Goal: Contribute content

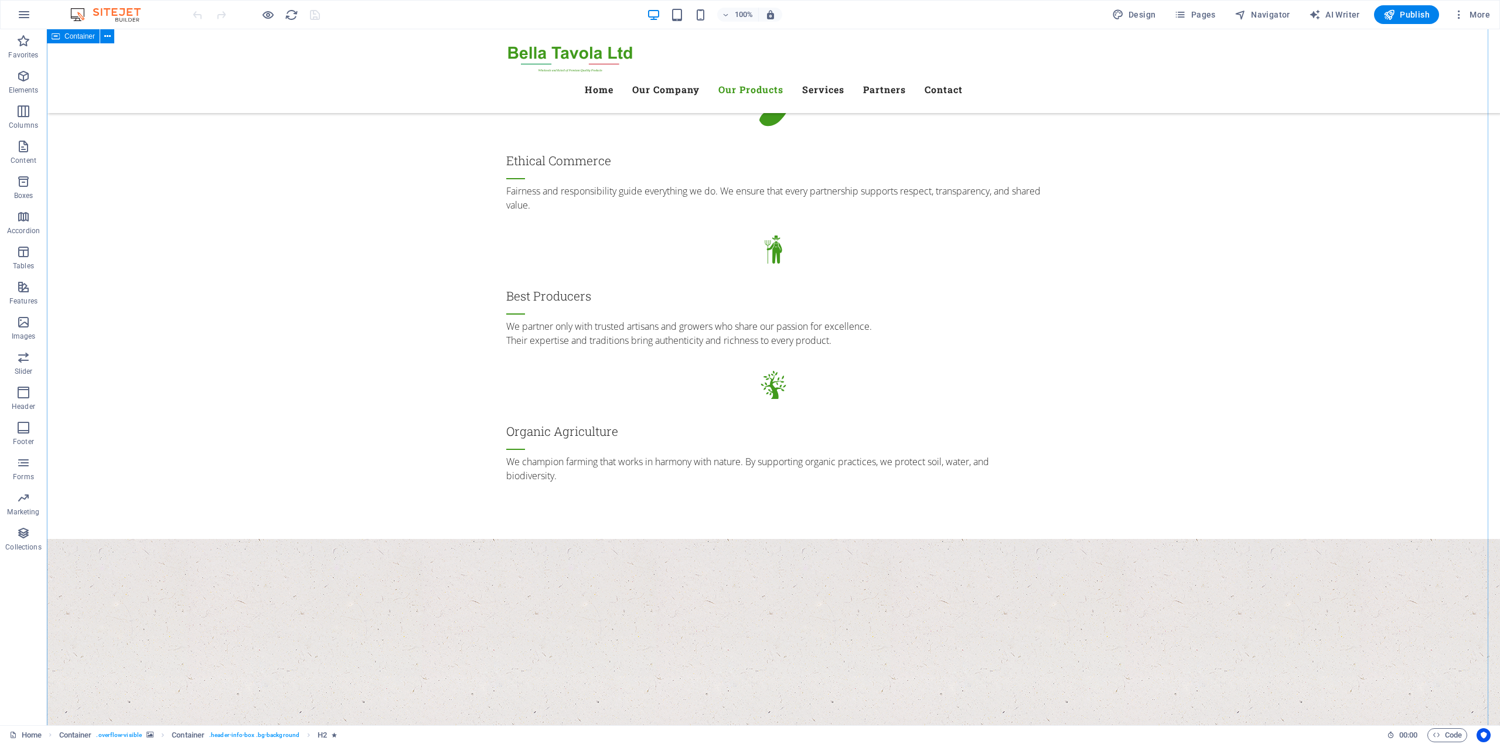
scroll to position [1719, 0]
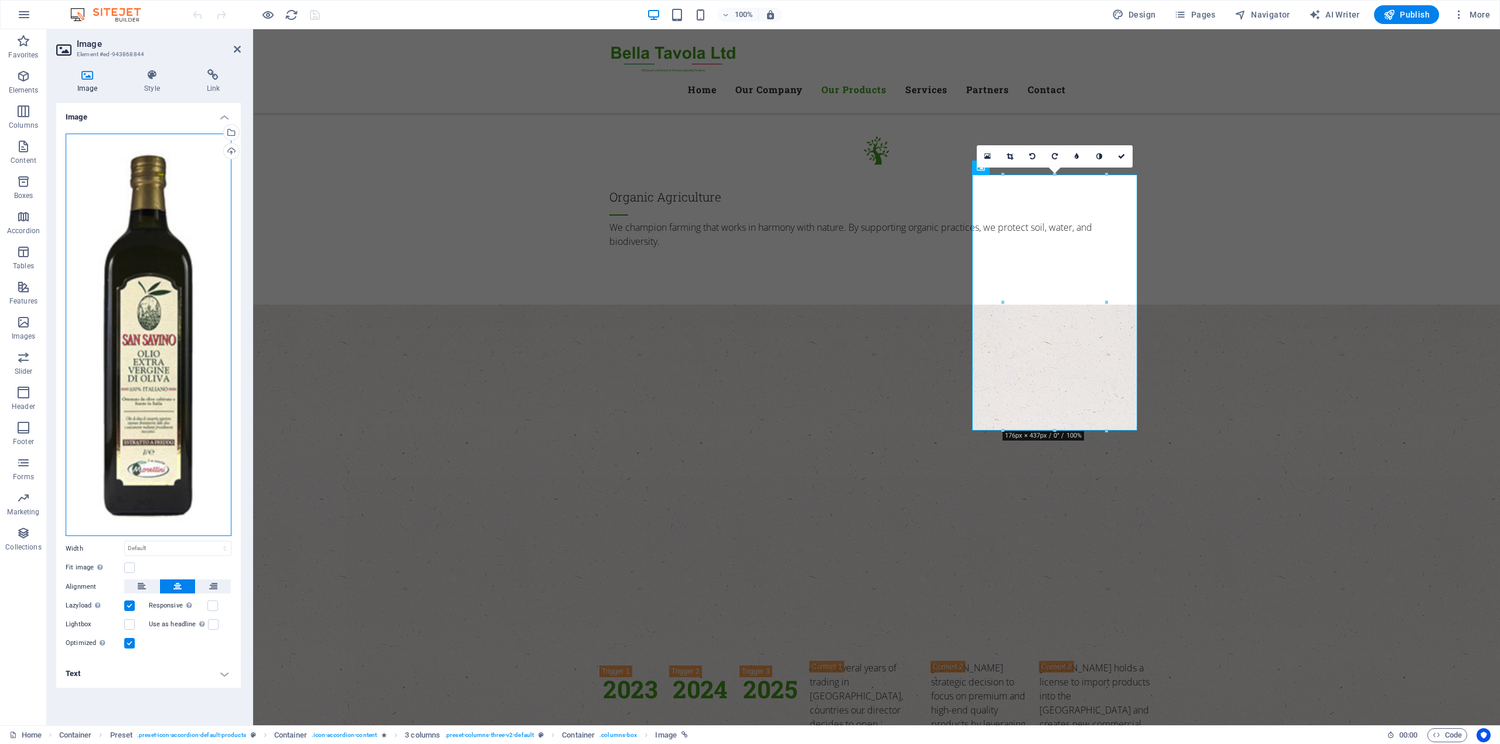
click at [168, 300] on div "Drag files here, click to choose files or select files from Files or our free s…" at bounding box center [149, 335] width 166 height 403
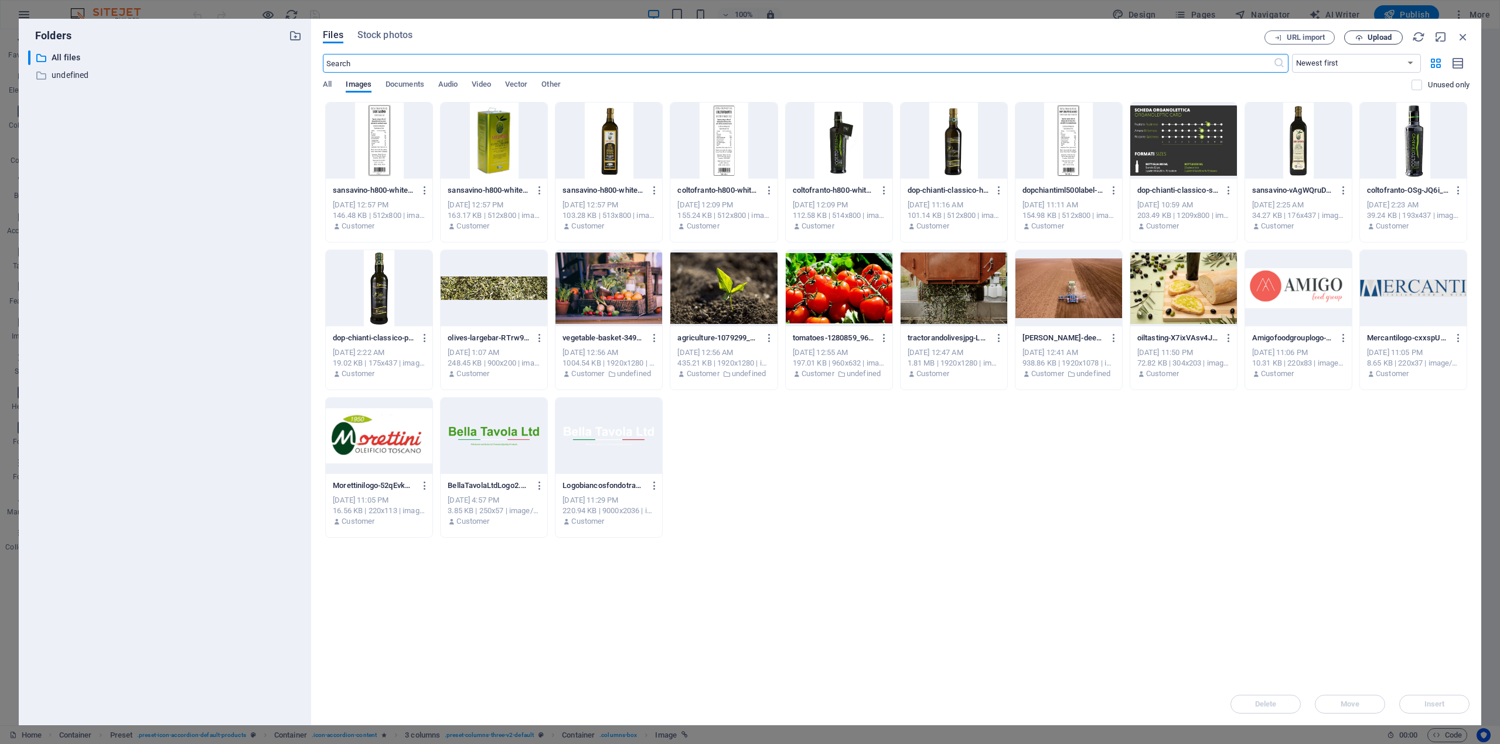
click at [1363, 34] on span "Upload" at bounding box center [1374, 38] width 48 height 8
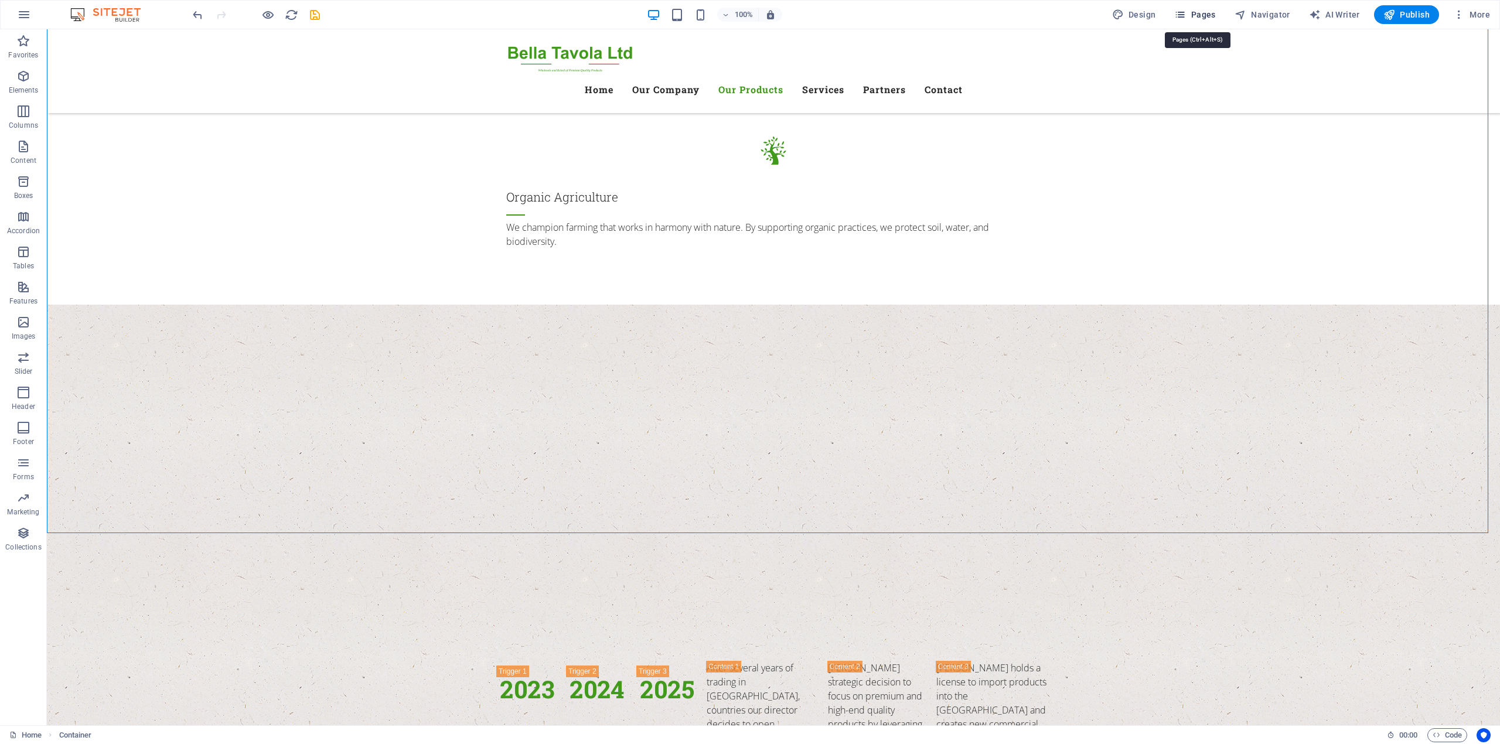
click at [1212, 15] on span "Pages" at bounding box center [1194, 15] width 41 height 12
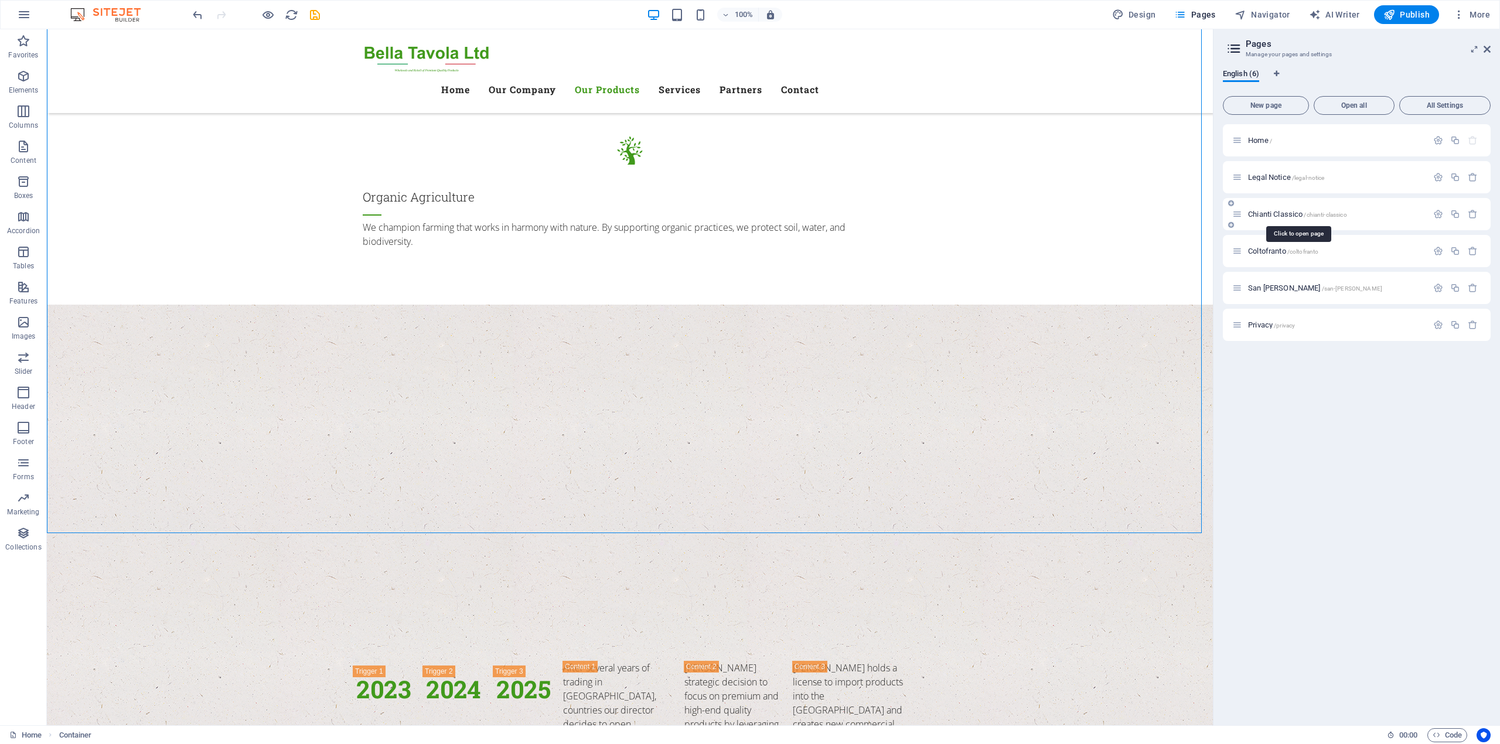
click at [1274, 214] on span "Chianti Classico /chianti-classico" at bounding box center [1297, 214] width 99 height 9
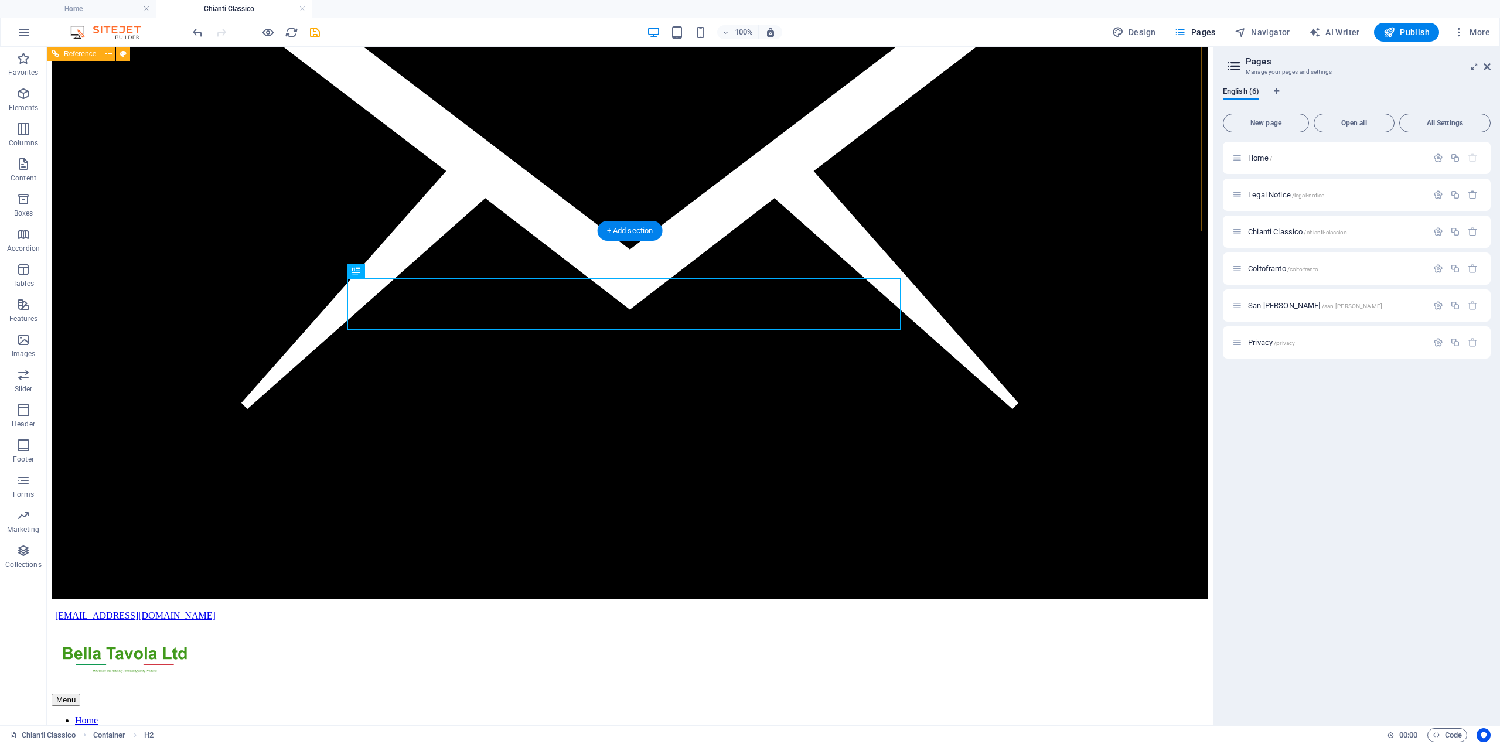
scroll to position [312, 0]
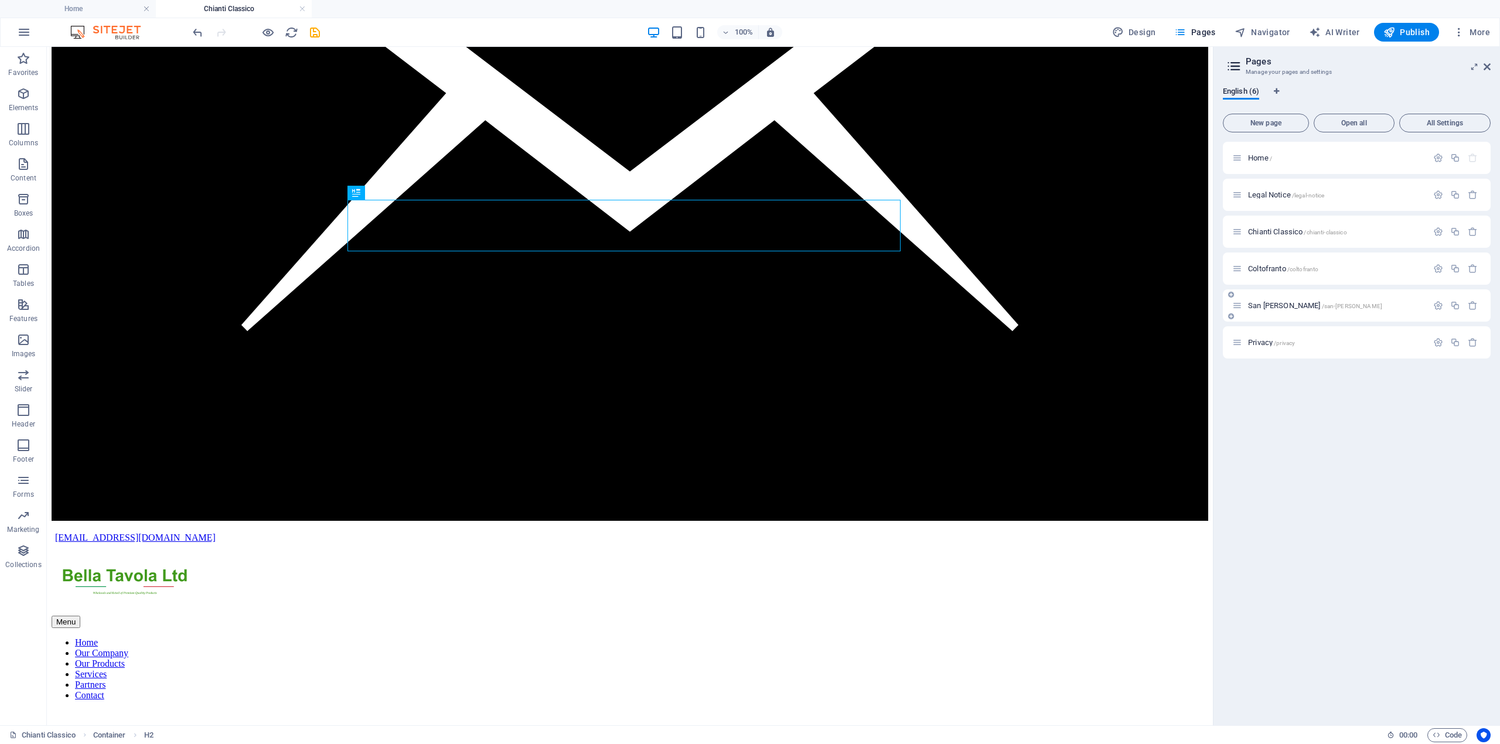
click at [1322, 308] on span "/san-[PERSON_NAME]" at bounding box center [1352, 306] width 61 height 6
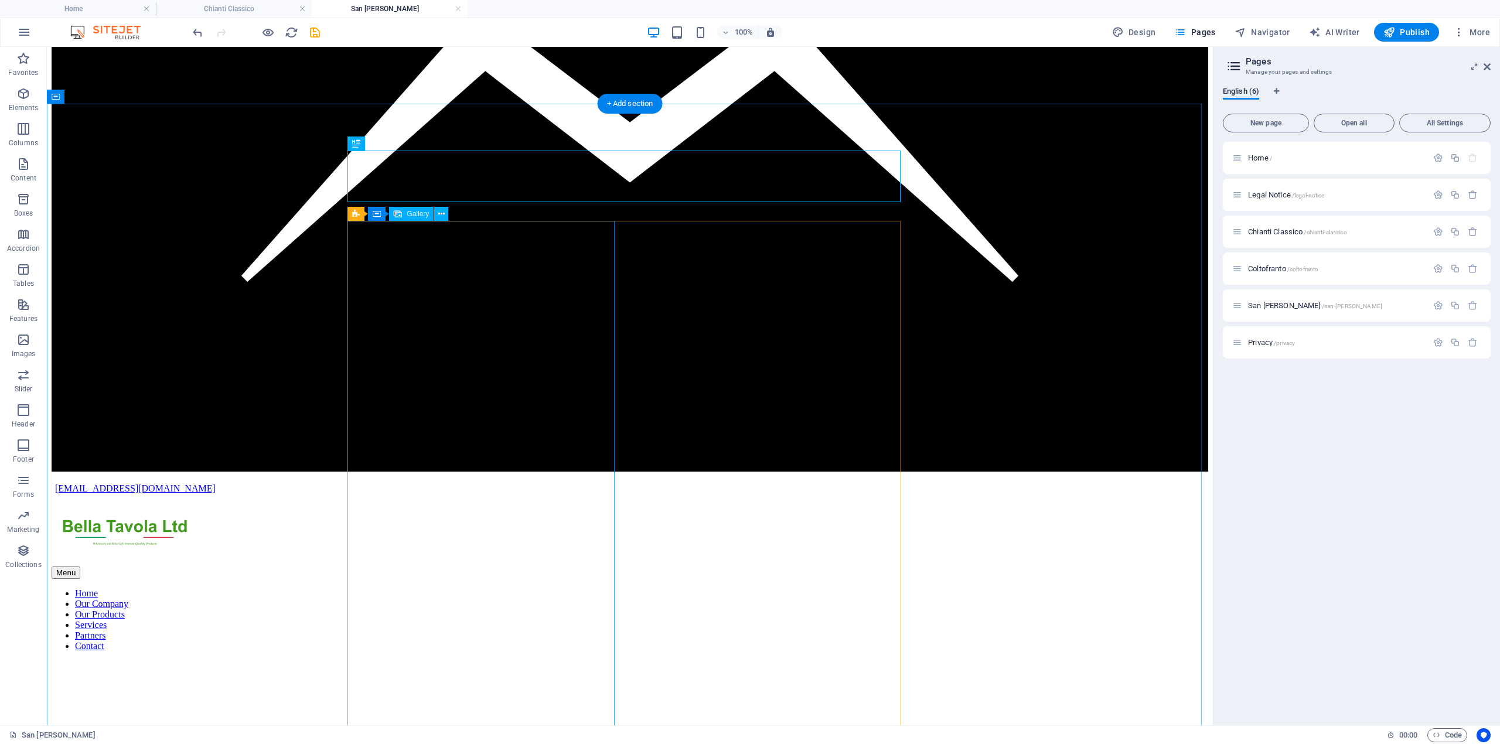
scroll to position [390, 0]
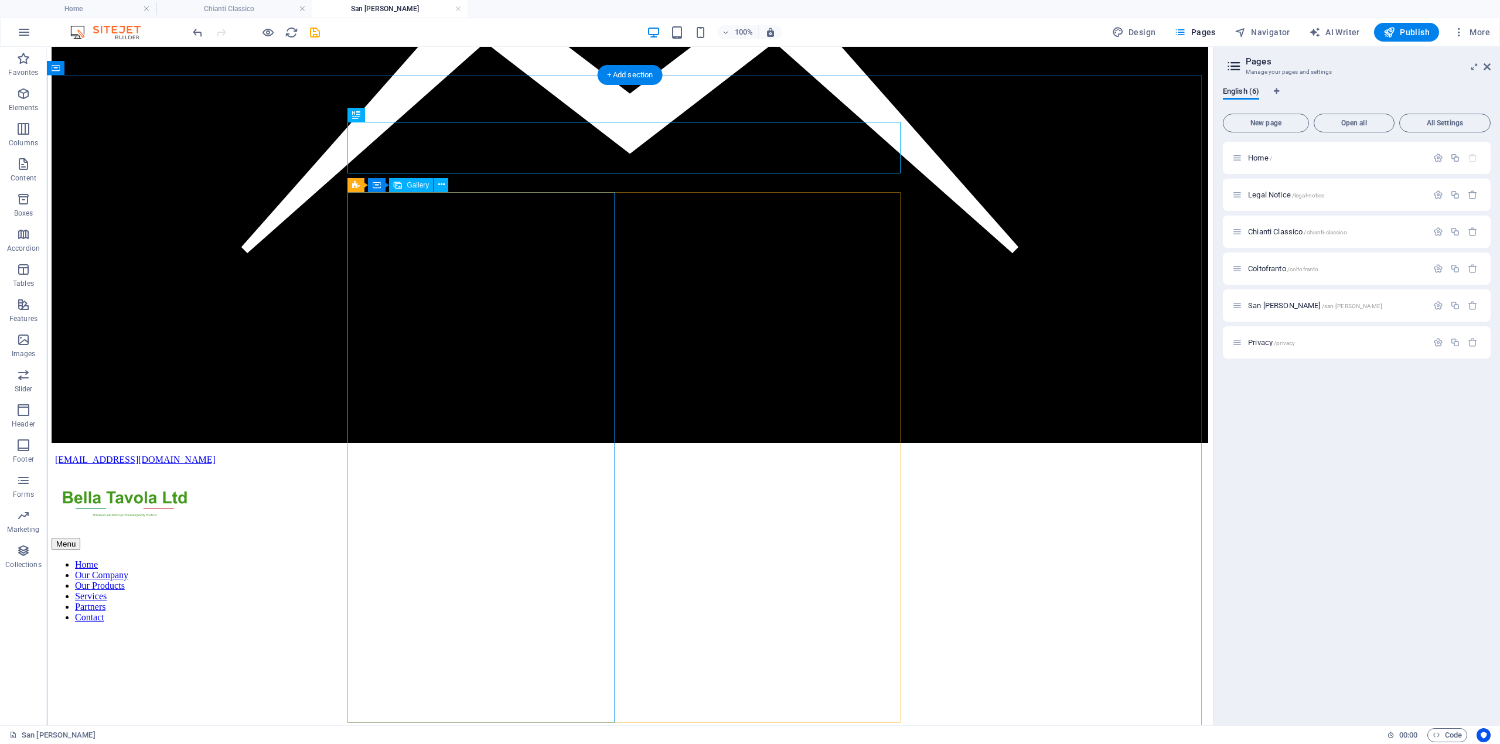
select select "5"
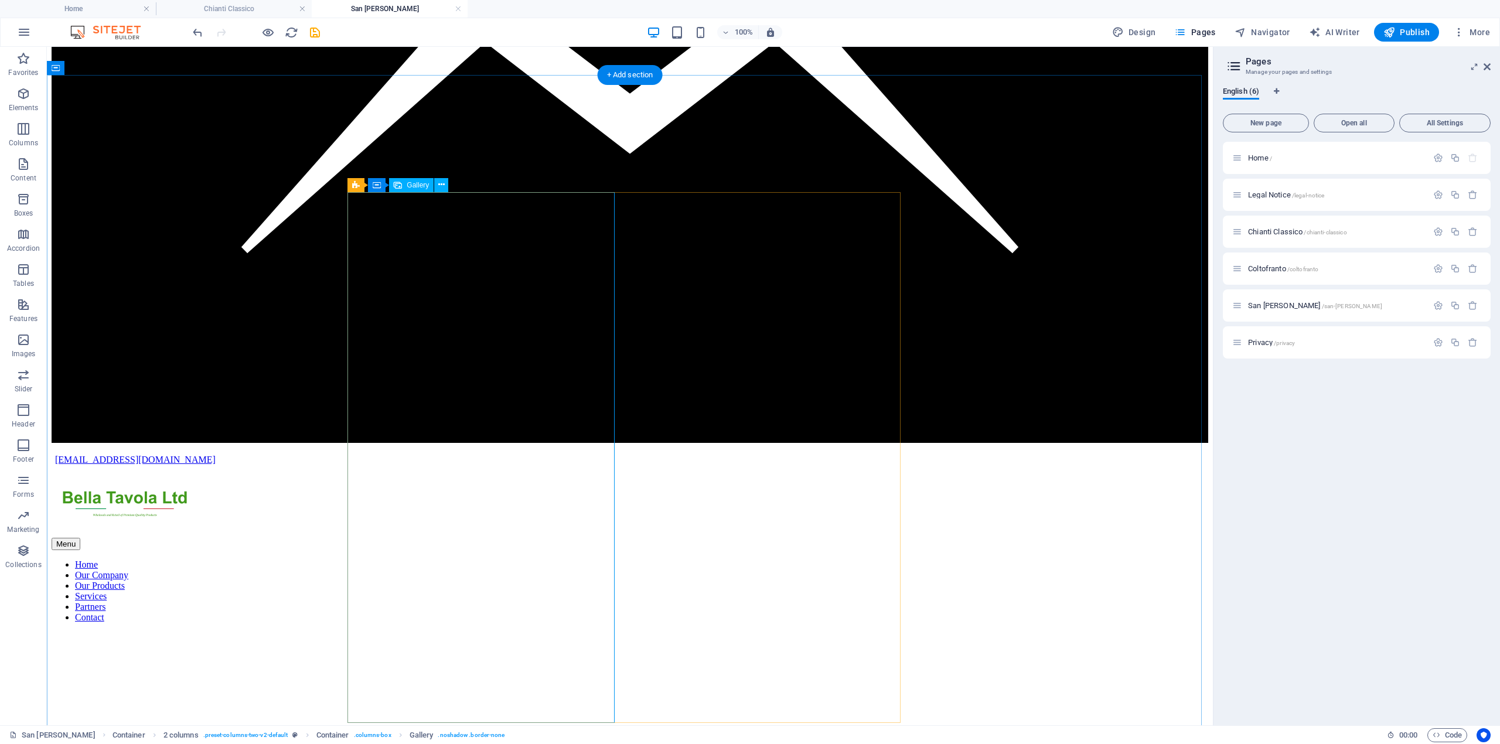
select select "%"
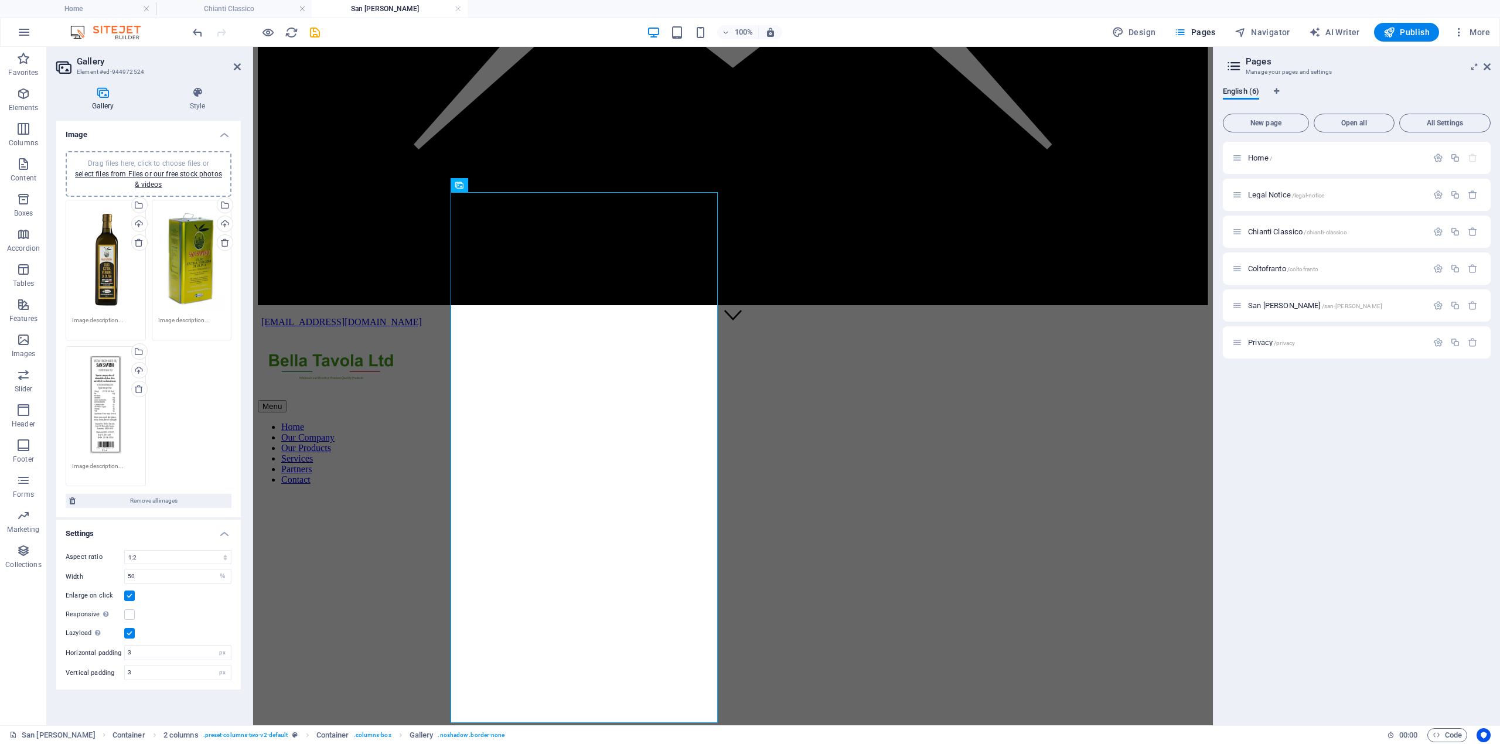
click at [93, 264] on div "Drag files here, click to choose files or select files from Files or our free s…" at bounding box center [105, 258] width 67 height 105
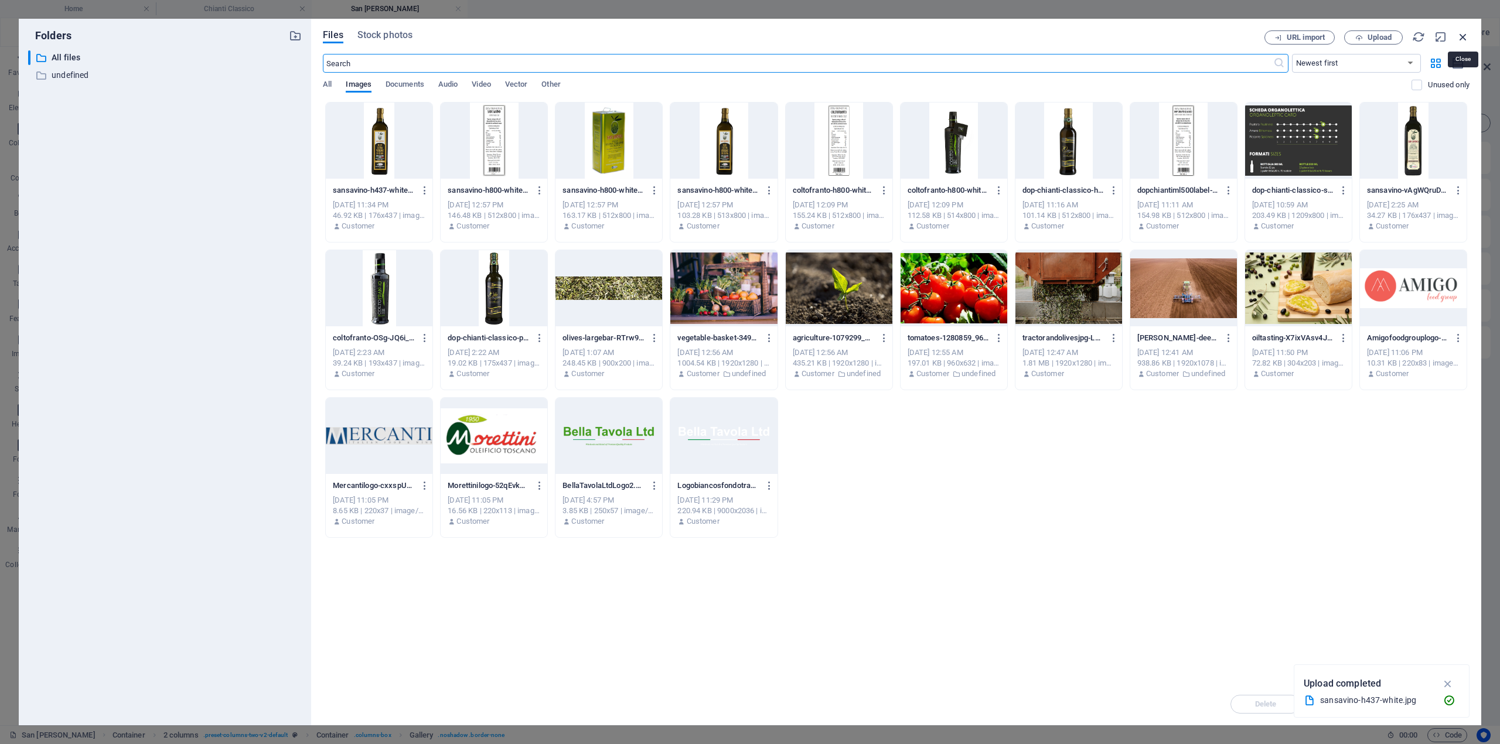
click at [1463, 38] on icon "button" at bounding box center [1463, 36] width 13 height 13
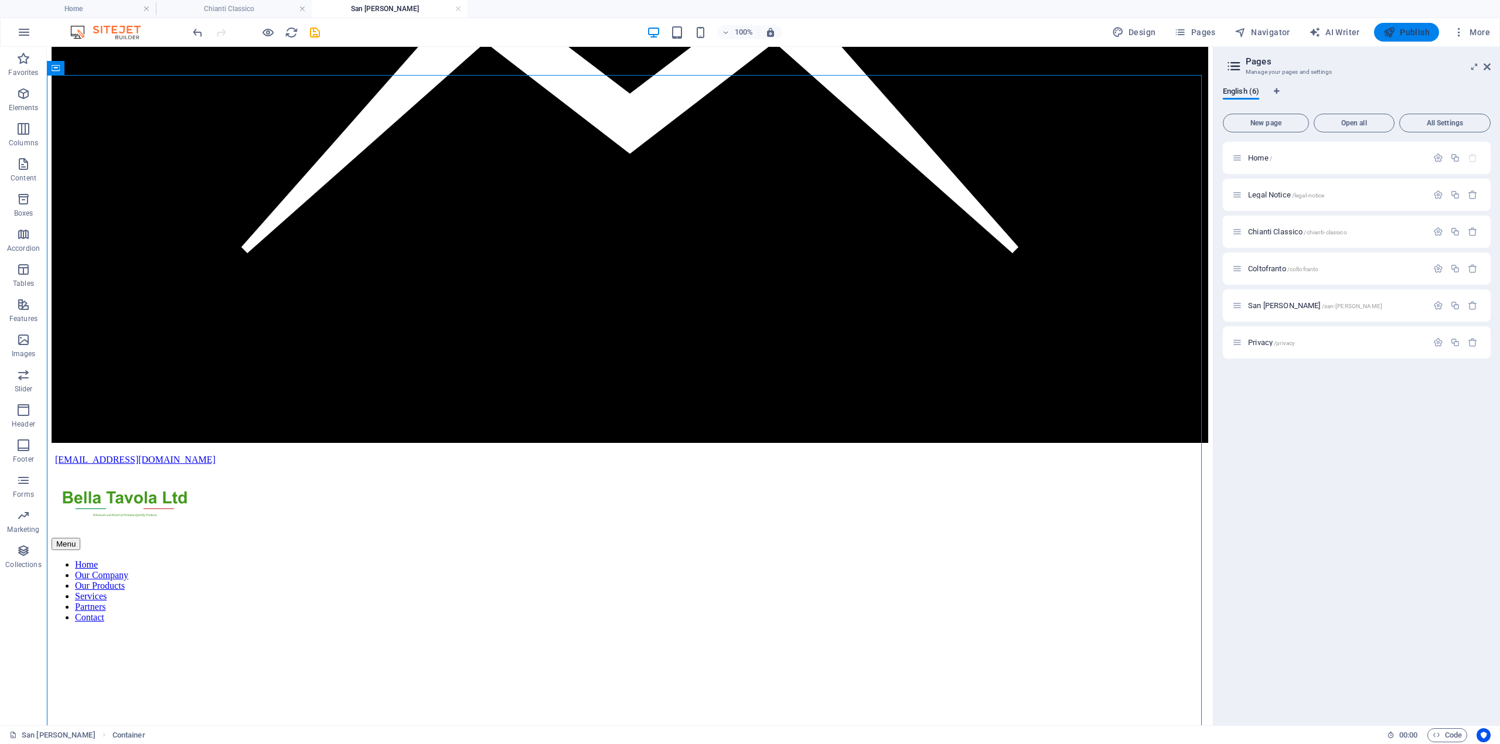
click at [1411, 30] on span "Publish" at bounding box center [1407, 32] width 46 height 12
